Goal: Understand process/instructions: Learn about a topic

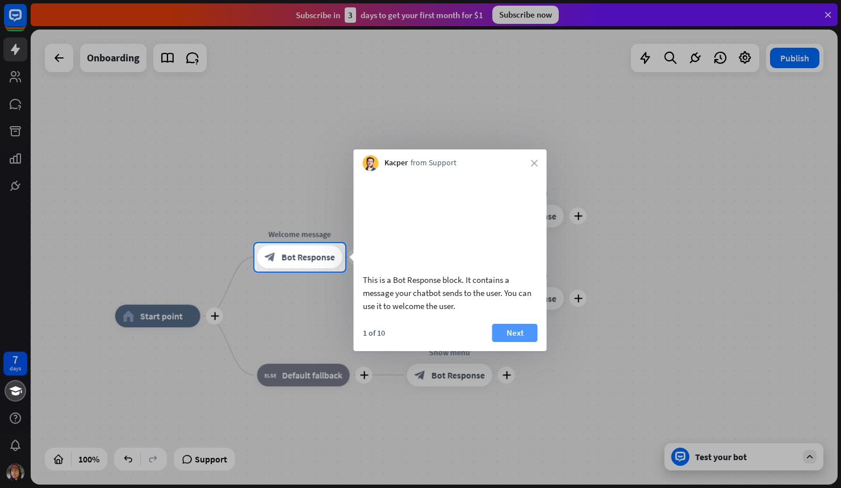
click at [518, 342] on button "Next" at bounding box center [515, 333] width 45 height 18
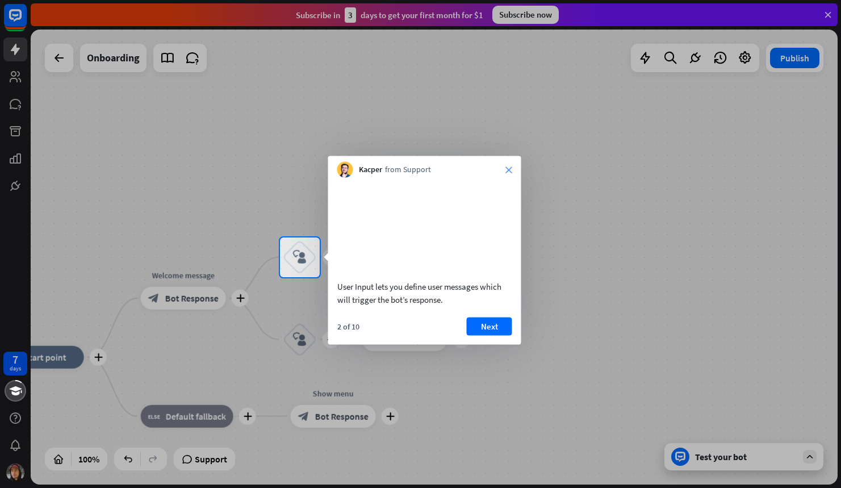
click at [509, 170] on icon "close" at bounding box center [509, 169] width 7 height 7
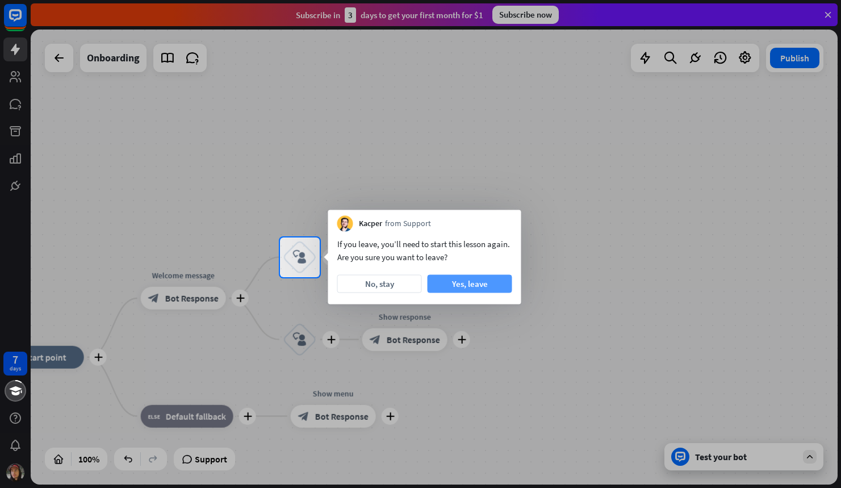
click at [452, 286] on button "Yes, leave" at bounding box center [470, 284] width 85 height 18
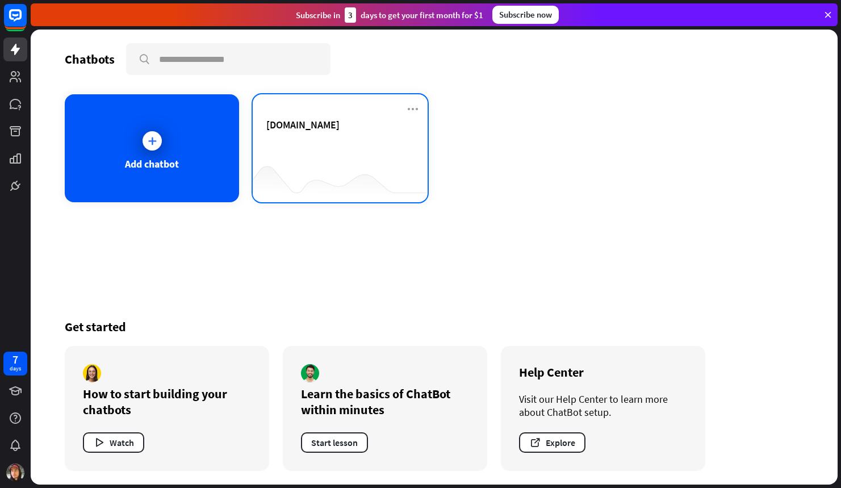
click at [328, 160] on div at bounding box center [340, 180] width 174 height 44
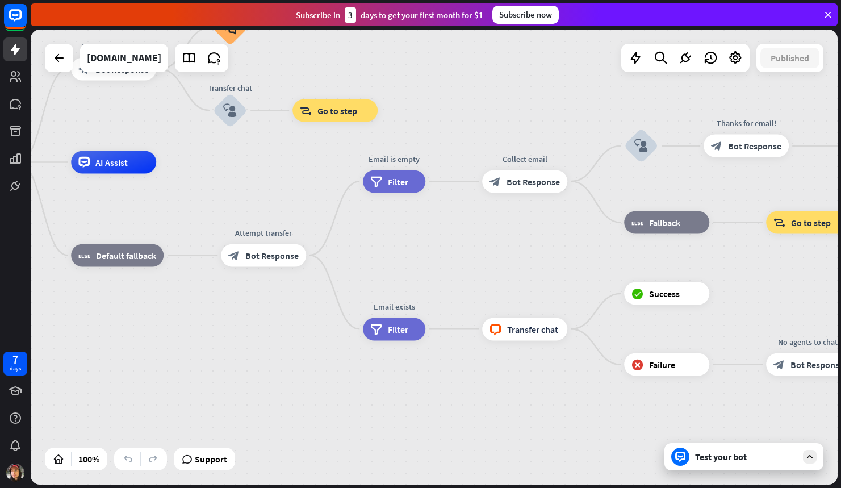
drag, startPoint x: 588, startPoint y: 259, endPoint x: 324, endPoint y: 164, distance: 280.9
click at [324, 164] on div "home_2 Start point Welcome message block_bot_response Bot Response Small talk b…" at bounding box center [332, 389] width 807 height 455
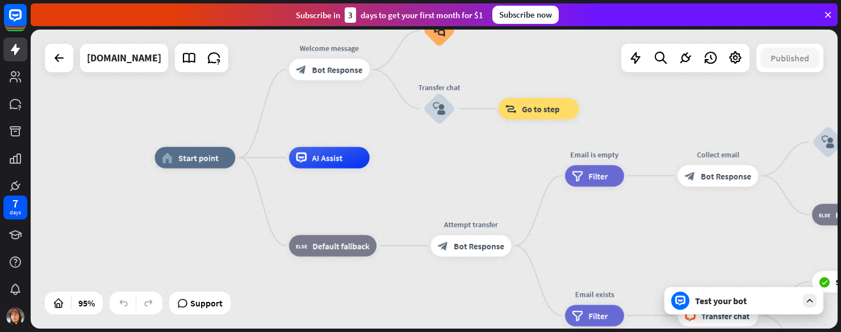
drag, startPoint x: 197, startPoint y: 199, endPoint x: 418, endPoint y: 210, distance: 220.7
click at [418, 210] on div "home_2 Start point Welcome message block_bot_response Bot Response Small talk b…" at bounding box center [537, 298] width 764 height 282
